Goal: Check status: Check status

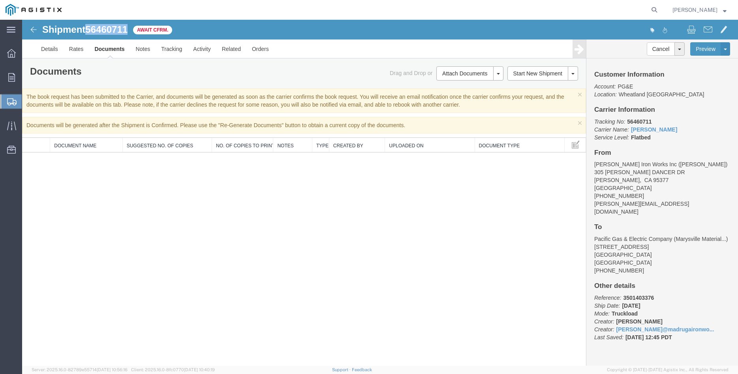
drag, startPoint x: 129, startPoint y: 31, endPoint x: 86, endPoint y: 32, distance: 42.7
click at [86, 32] on h1 "Shipment 56460711" at bounding box center [84, 29] width 85 height 10
click at [90, 32] on span "56460711" at bounding box center [106, 29] width 42 height 11
drag, startPoint x: 90, startPoint y: 32, endPoint x: 106, endPoint y: 32, distance: 15.4
click at [106, 32] on span "56460711" at bounding box center [106, 29] width 42 height 11
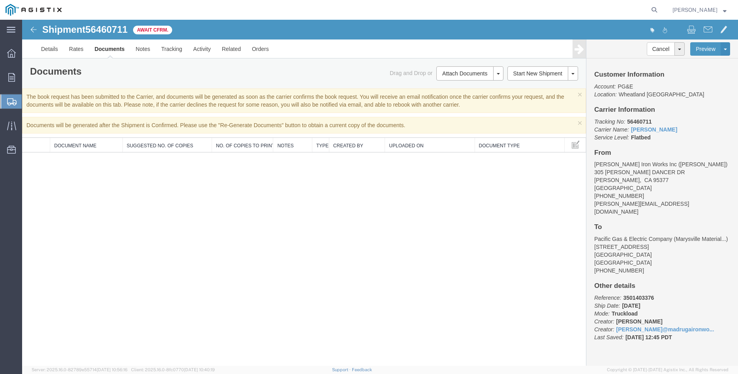
copy h1 "56460711"
click at [488, 255] on div "Shipment 56460711 0 of 0 Await Cfrm. Details Rates Documents Notes Tracking Act…" at bounding box center [380, 193] width 716 height 346
click at [114, 30] on span "56460711" at bounding box center [106, 29] width 42 height 11
copy h1 "56460711"
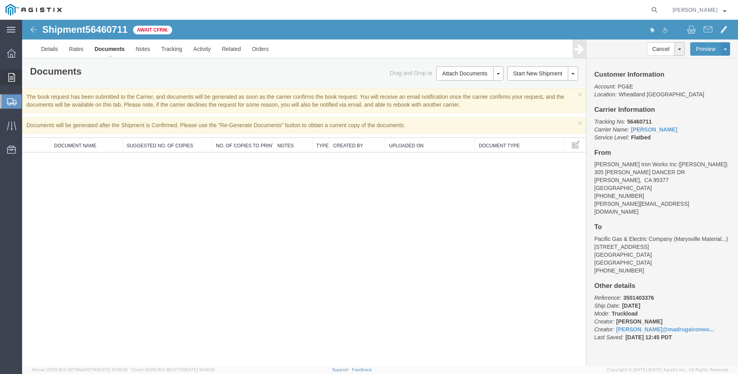
click at [13, 76] on icon at bounding box center [11, 77] width 7 height 9
